Goal: Task Accomplishment & Management: Use online tool/utility

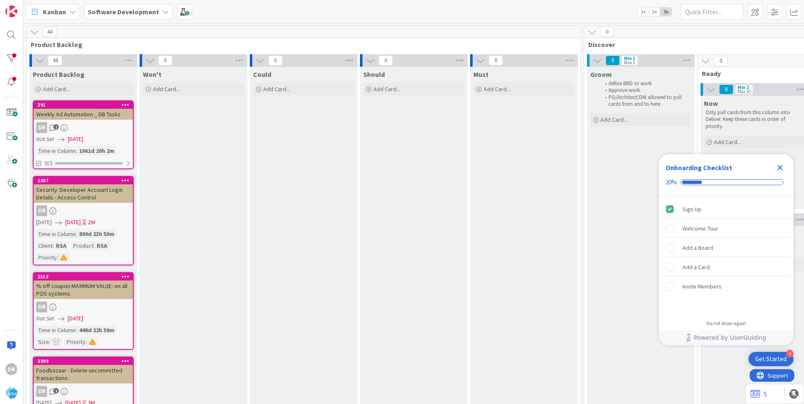
click at [782, 171] on icon "Close Checklist" at bounding box center [780, 168] width 10 height 10
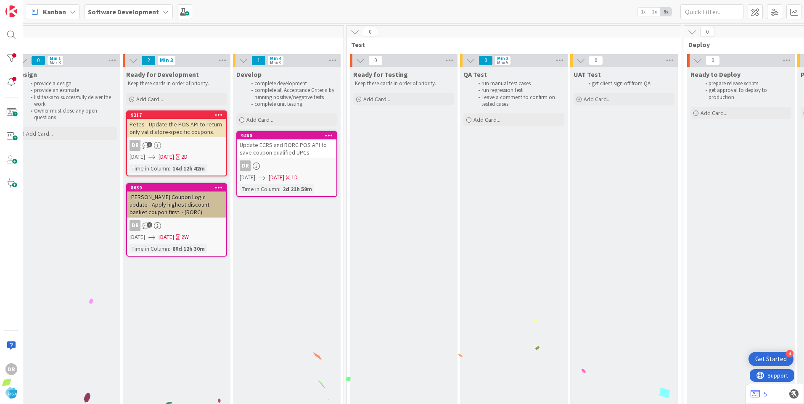
scroll to position [0, 1016]
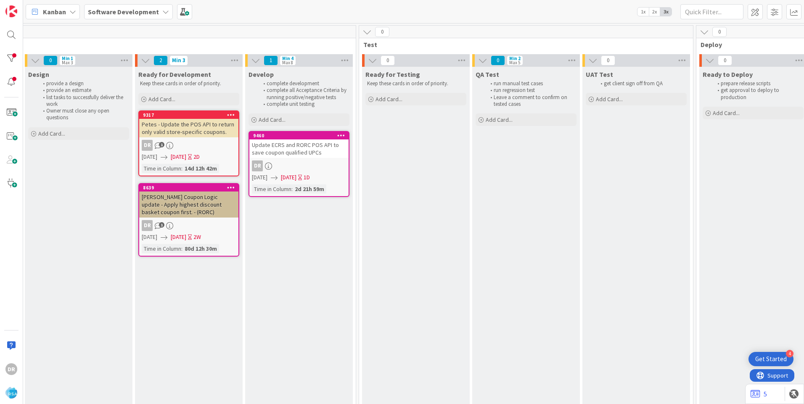
click at [302, 148] on div "Update ECRS and RORC POS API to save coupon qualified UPCs" at bounding box center [298, 149] width 99 height 19
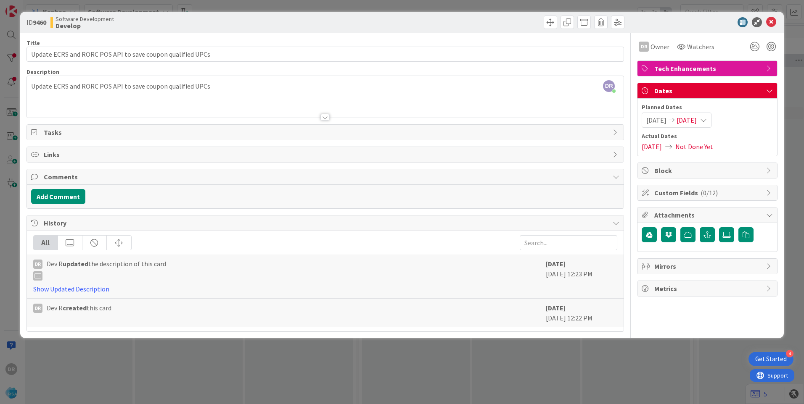
click at [697, 118] on span "[DATE]" at bounding box center [687, 120] width 20 height 10
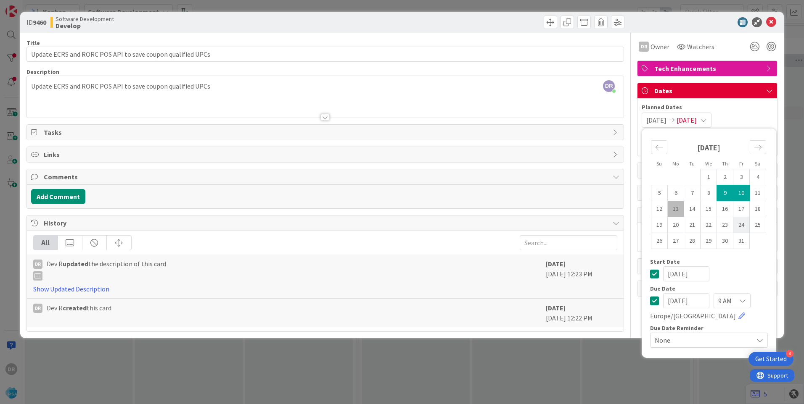
click at [740, 219] on td "24" at bounding box center [741, 225] width 16 height 16
type input "[DATE]"
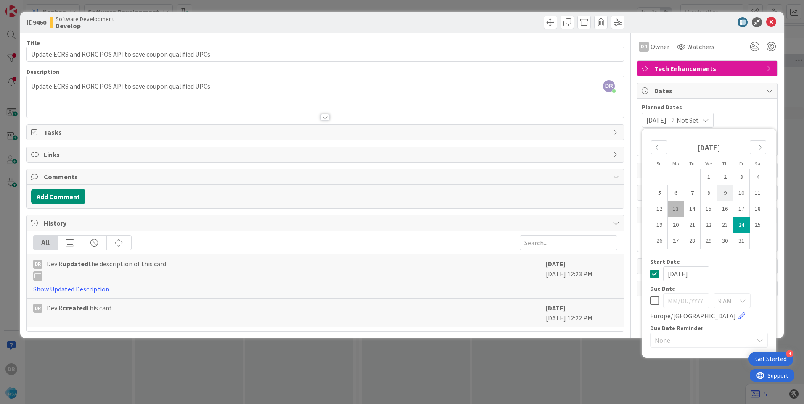
click at [723, 194] on td "9" at bounding box center [725, 193] width 16 height 16
type input "[DATE]"
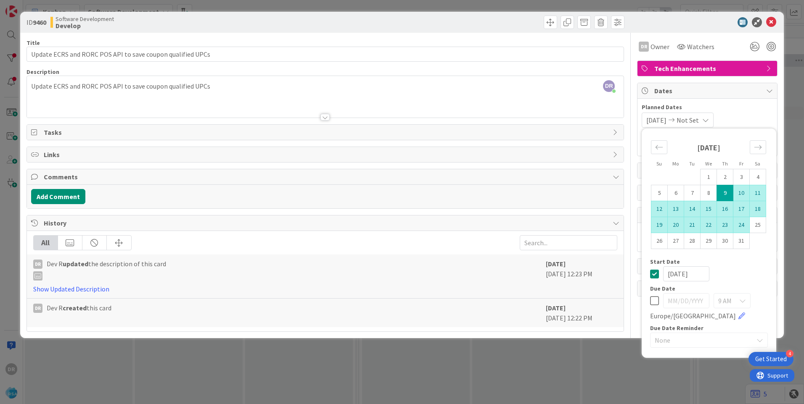
click at [743, 226] on td "24" at bounding box center [741, 225] width 16 height 16
type input "[DATE]"
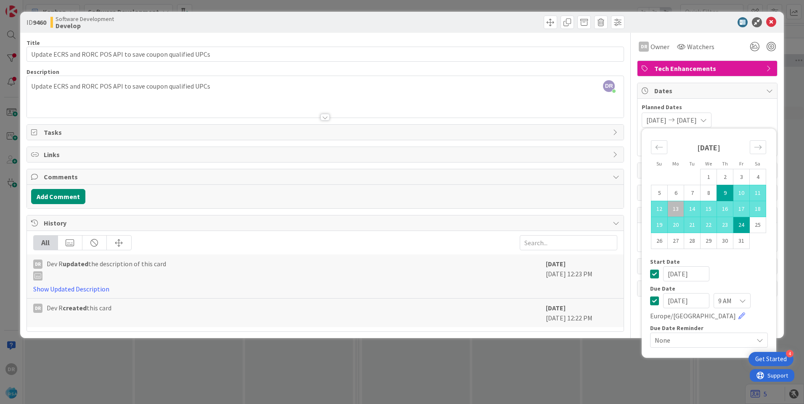
click at [790, 95] on div "ID 9460 Software Development Develop Title 58 / 128 Update ECRS and RORC POS AP…" at bounding box center [402, 202] width 804 height 404
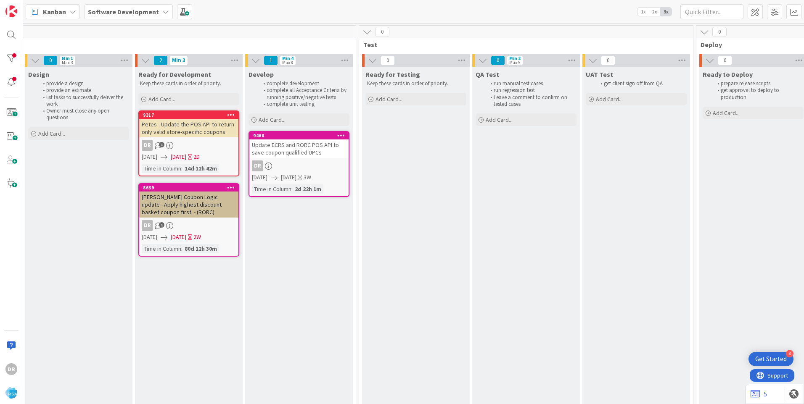
click at [302, 150] on div "Update ECRS and RORC POS API to save coupon qualified UPCs" at bounding box center [298, 149] width 99 height 19
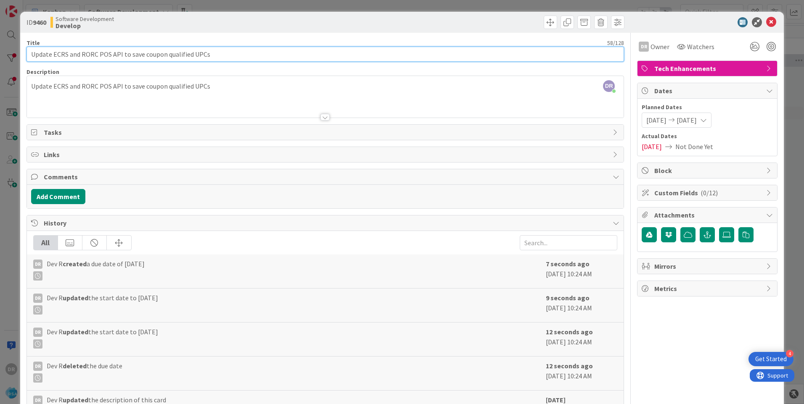
drag, startPoint x: 232, startPoint y: 55, endPoint x: 26, endPoint y: 50, distance: 205.2
click at [26, 50] on input "Update ECRS and RORC POS API to save coupon qualified UPCs" at bounding box center [324, 54] width 597 height 15
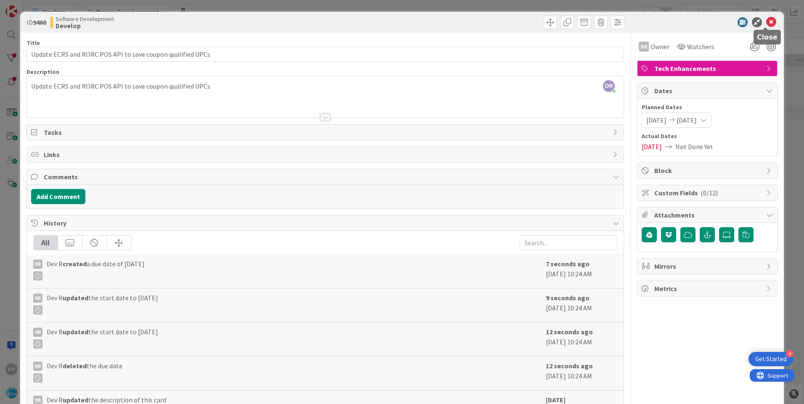
click at [767, 19] on icon at bounding box center [771, 22] width 10 height 10
